Goal: Transaction & Acquisition: Obtain resource

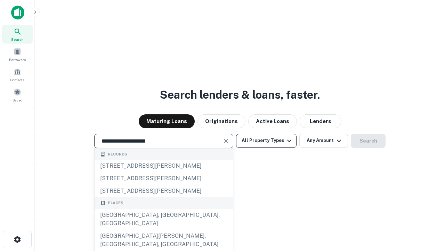
click at [164, 229] on div "Santa Monica, CA, USA" at bounding box center [164, 218] width 138 height 21
click at [267, 140] on button "All Property Types" at bounding box center [266, 141] width 61 height 14
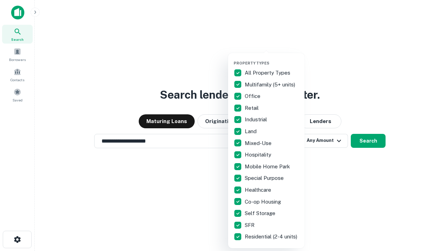
type input "**********"
click at [272, 58] on button "button" at bounding box center [272, 58] width 77 height 0
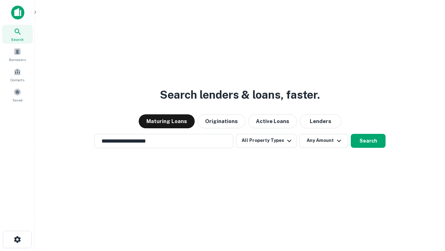
scroll to position [4, 84]
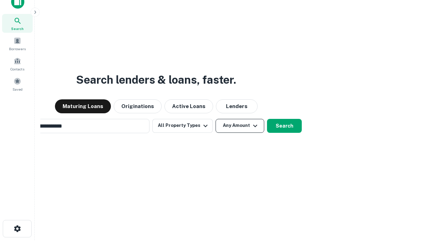
click at [216, 119] on button "Any Amount" at bounding box center [240, 126] width 49 height 14
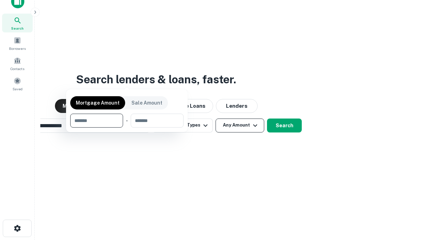
scroll to position [50, 197]
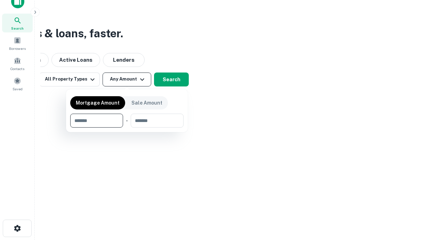
type input "*******"
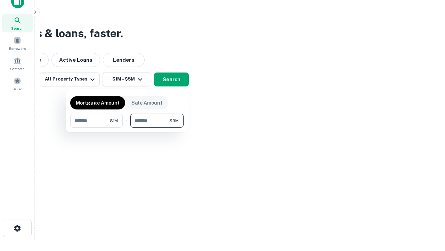
type input "*******"
click at [127, 127] on button "button" at bounding box center [126, 127] width 113 height 0
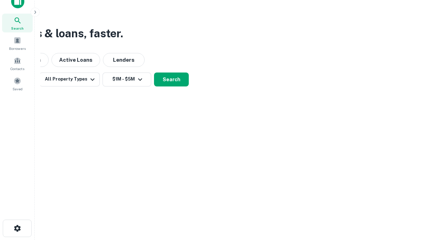
scroll to position [4, 128]
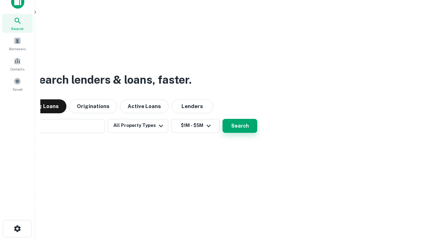
click at [223, 119] on button "Search" at bounding box center [240, 126] width 35 height 14
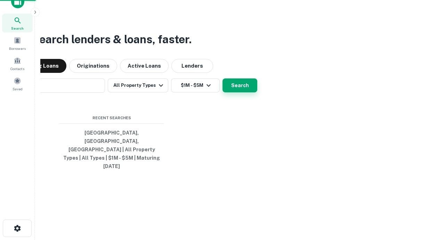
scroll to position [18, 197]
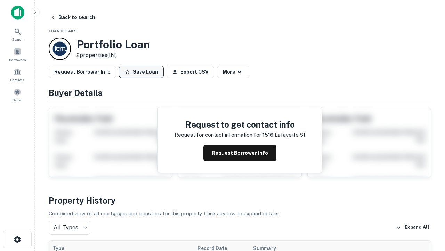
click at [141, 72] on button "Save Loan" at bounding box center [141, 71] width 45 height 13
click at [143, 72] on button "Loan Saved" at bounding box center [143, 71] width 48 height 13
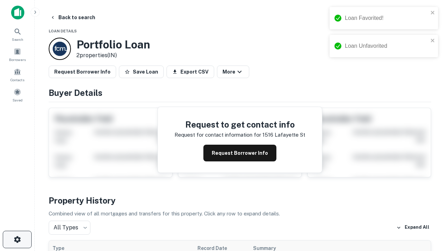
click at [17, 239] on icon "button" at bounding box center [17, 239] width 8 height 8
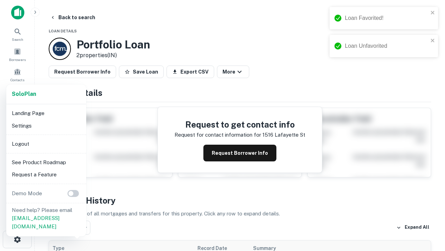
click at [46, 143] on li "Logout" at bounding box center [46, 143] width 74 height 13
